Goal: Task Accomplishment & Management: Manage account settings

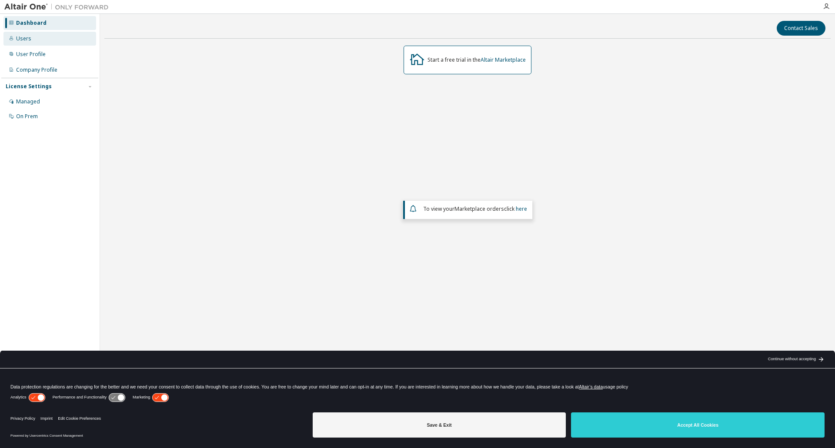
click at [31, 42] on div "Users" at bounding box center [49, 39] width 93 height 14
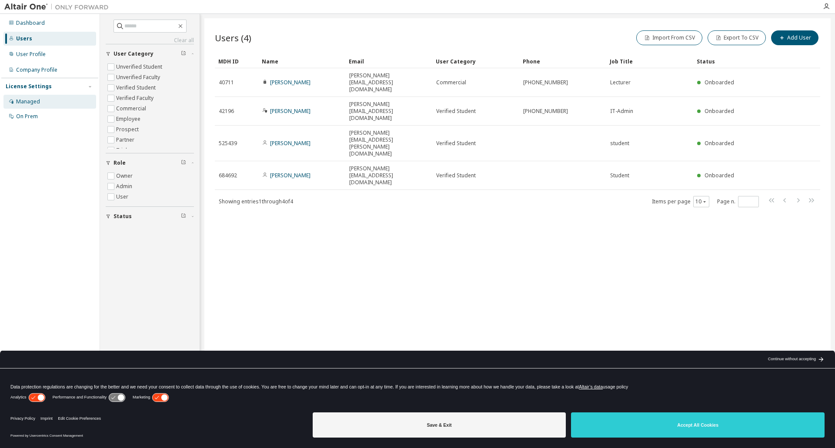
click at [29, 104] on div "Managed" at bounding box center [28, 101] width 24 height 7
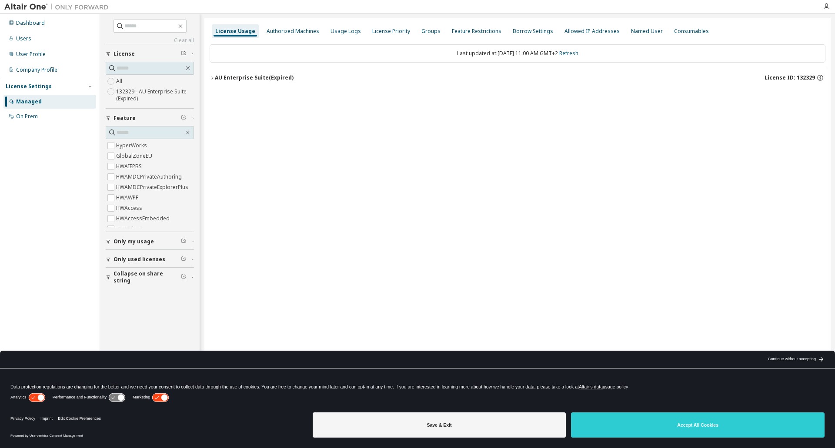
click at [211, 77] on icon "button" at bounding box center [212, 77] width 5 height 5
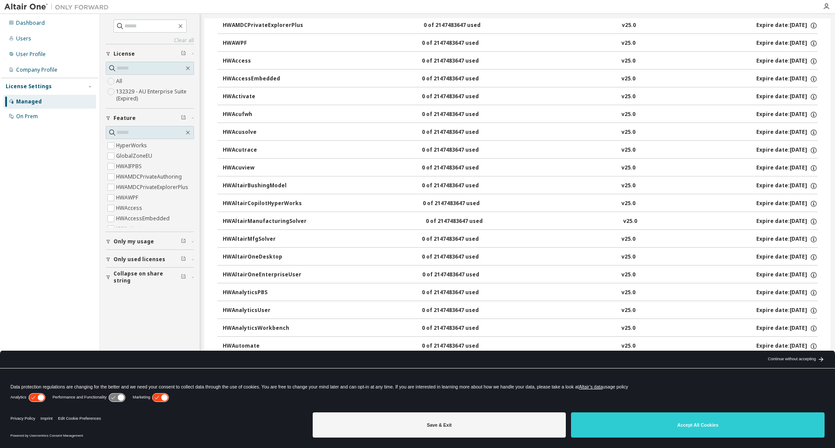
scroll to position [207, 0]
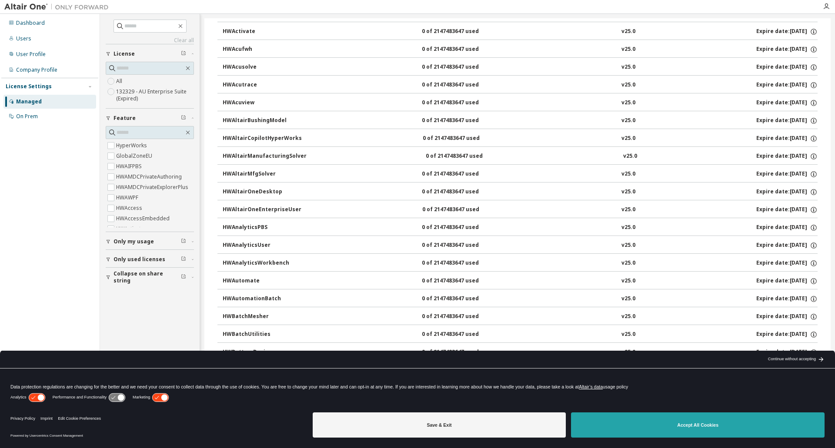
click at [639, 431] on button "Accept All Cookies" at bounding box center [698, 425] width 254 height 25
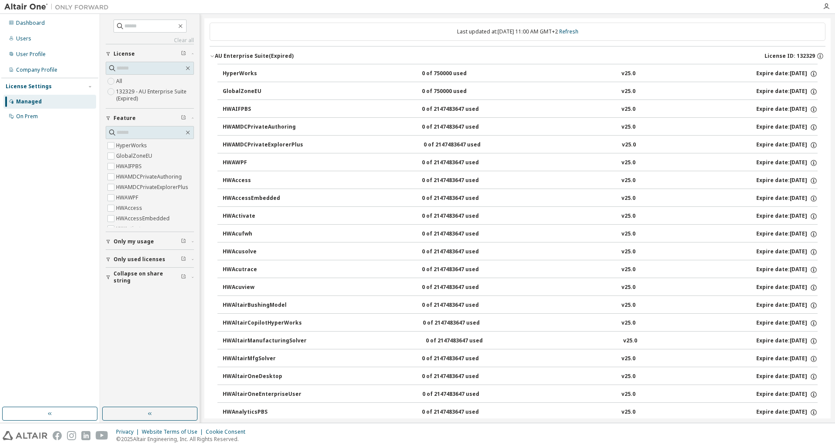
scroll to position [0, 0]
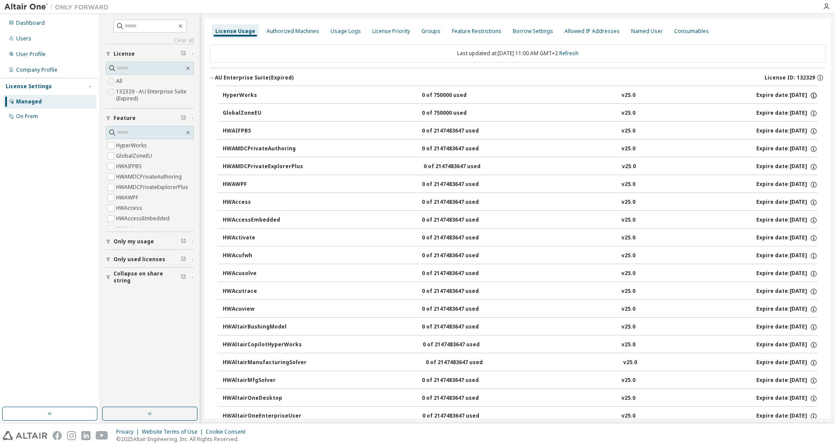
click at [810, 98] on icon "button" at bounding box center [814, 96] width 8 height 8
click at [666, 163] on div "HWAMDCPrivateExplorerPlus 0 of 2147483647 used v25.0 Expire date: 2025-09-01" at bounding box center [520, 167] width 595 height 8
click at [818, 79] on icon "button" at bounding box center [820, 78] width 8 height 8
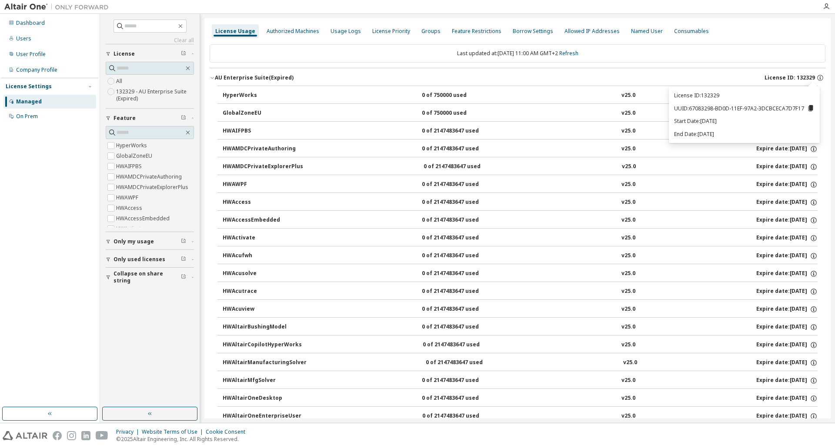
click at [812, 109] on icon at bounding box center [811, 108] width 5 height 6
